Goal: Use online tool/utility: Utilize a website feature to perform a specific function

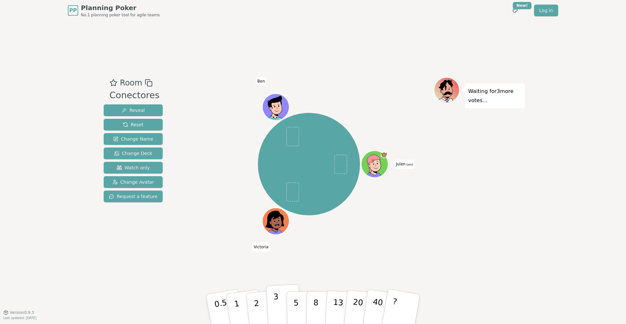
click at [282, 305] on button "3" at bounding box center [284, 308] width 36 height 51
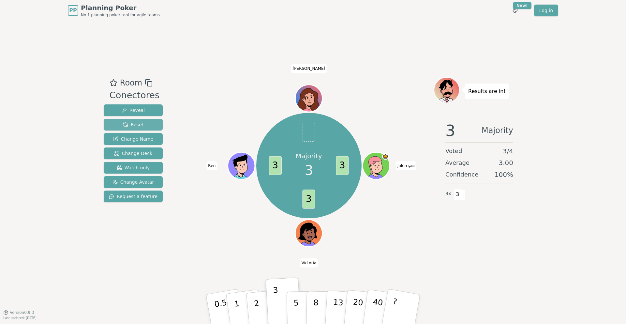
click at [138, 124] on span "Reset" at bounding box center [133, 124] width 21 height 7
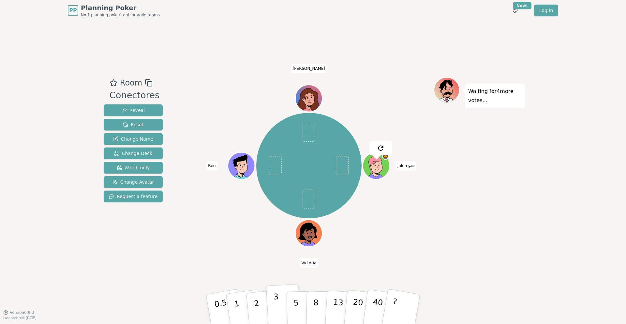
click at [274, 314] on p "3" at bounding box center [276, 310] width 7 height 36
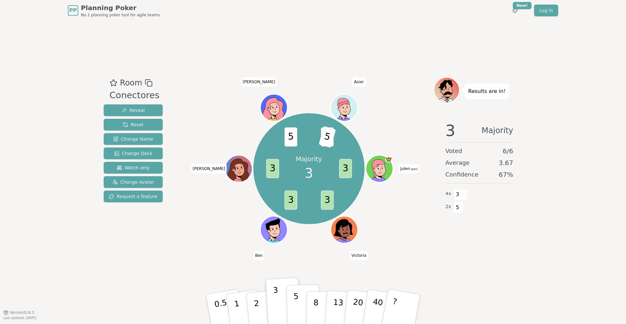
click at [296, 298] on p "5" at bounding box center [296, 308] width 6 height 35
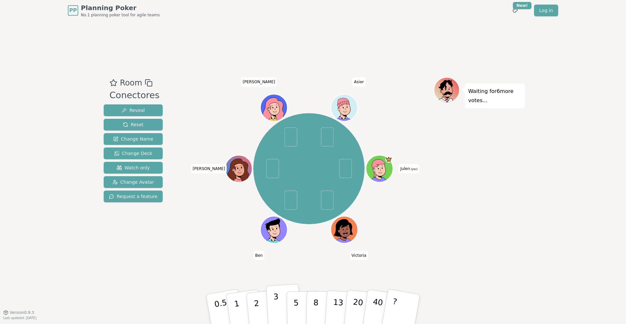
click at [278, 305] on button "3" at bounding box center [284, 308] width 36 height 51
drag, startPoint x: 278, startPoint y: 303, endPoint x: 278, endPoint y: 307, distance: 3.9
click at [278, 307] on p "3" at bounding box center [276, 310] width 7 height 36
click at [273, 305] on button "3" at bounding box center [284, 308] width 36 height 51
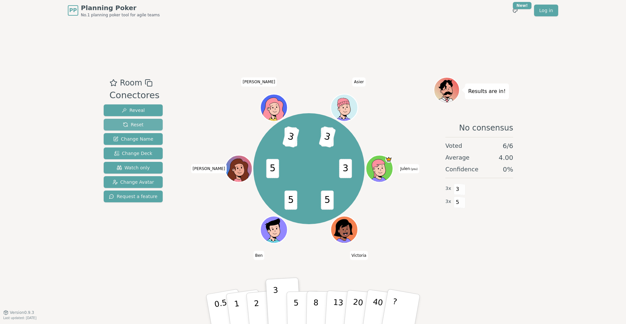
click at [135, 126] on span "Reset" at bounding box center [133, 124] width 21 height 7
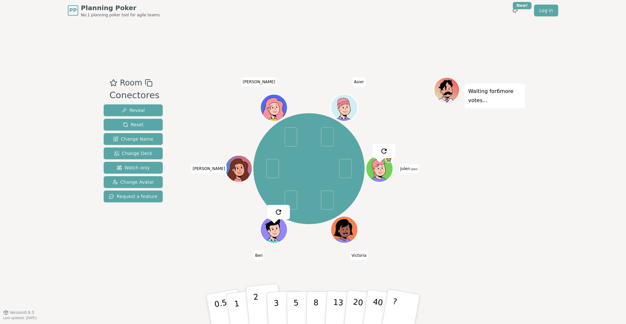
click at [258, 309] on p "2" at bounding box center [257, 310] width 8 height 36
click at [261, 305] on button "2" at bounding box center [263, 309] width 37 height 52
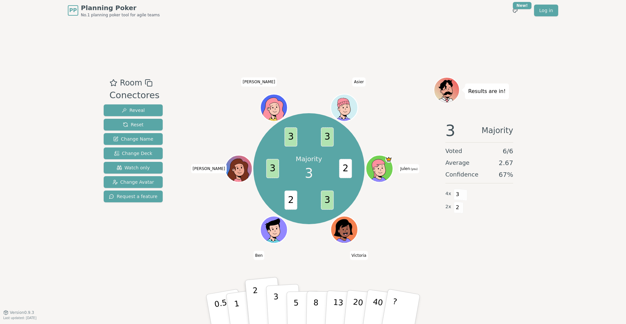
click at [280, 314] on button "3" at bounding box center [284, 308] width 36 height 51
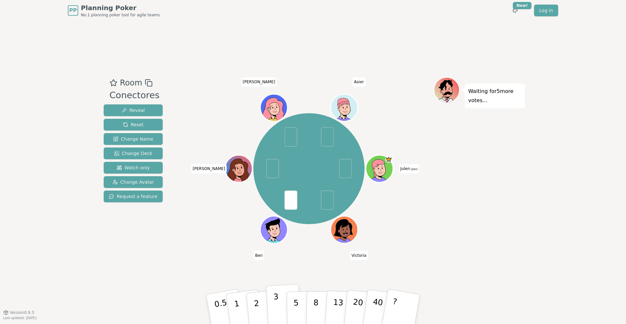
click at [272, 301] on button "3" at bounding box center [284, 308] width 36 height 51
click at [261, 311] on button "2" at bounding box center [263, 309] width 37 height 52
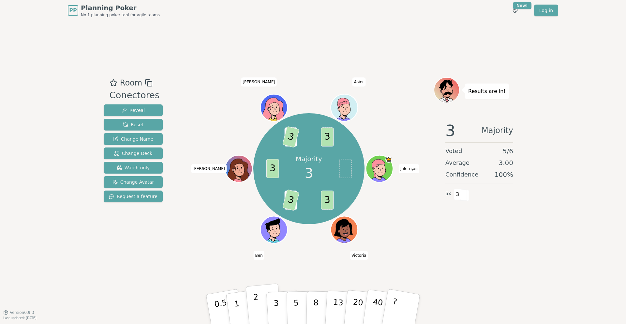
click at [250, 303] on button "2" at bounding box center [263, 309] width 37 height 52
click at [257, 303] on p "2" at bounding box center [257, 310] width 8 height 36
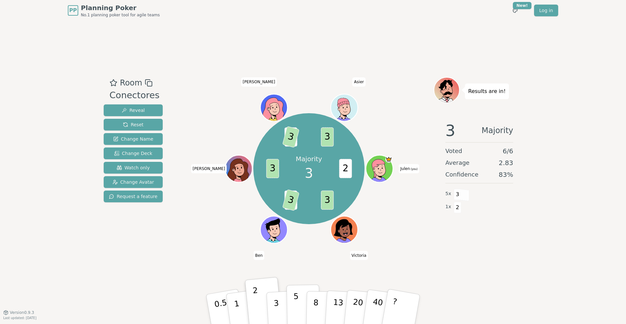
drag, startPoint x: 266, startPoint y: 306, endPoint x: 291, endPoint y: 310, distance: 25.4
click at [290, 310] on div "0.5 1 2 3 5 8 13 20 40 ?" at bounding box center [312, 308] width 195 height 23
drag, startPoint x: 291, startPoint y: 310, endPoint x: 298, endPoint y: 311, distance: 7.2
click at [298, 311] on button "5" at bounding box center [303, 309] width 34 height 50
drag, startPoint x: 298, startPoint y: 311, endPoint x: 326, endPoint y: 313, distance: 27.4
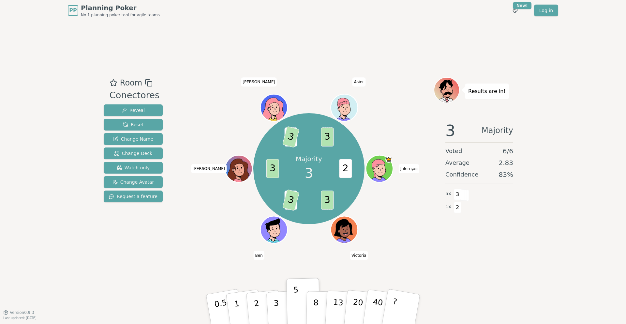
click at [313, 314] on div "0.5 1 2 3 5 8 13 20 40 ?" at bounding box center [312, 308] width 195 height 23
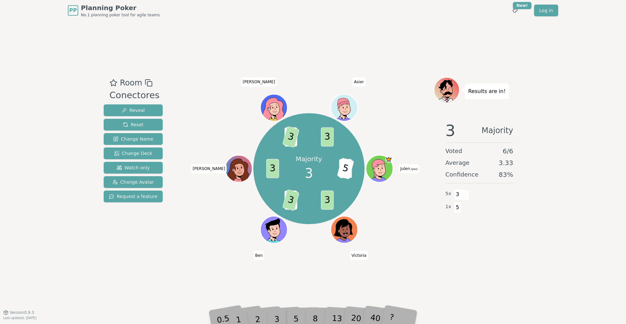
click at [326, 313] on div "8" at bounding box center [322, 308] width 20 height 23
click at [336, 313] on div "13" at bounding box center [342, 309] width 21 height 24
click at [146, 123] on button "Reset" at bounding box center [133, 125] width 59 height 12
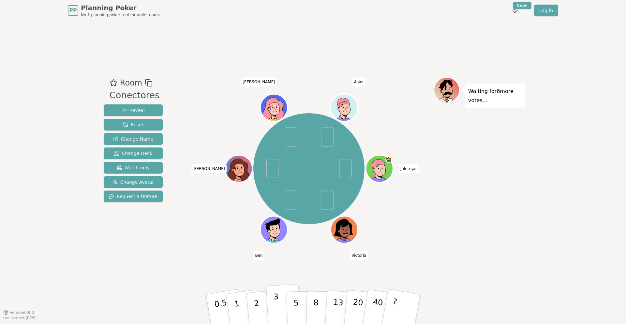
click at [281, 305] on button "3" at bounding box center [284, 308] width 36 height 51
